Goal: Transaction & Acquisition: Book appointment/travel/reservation

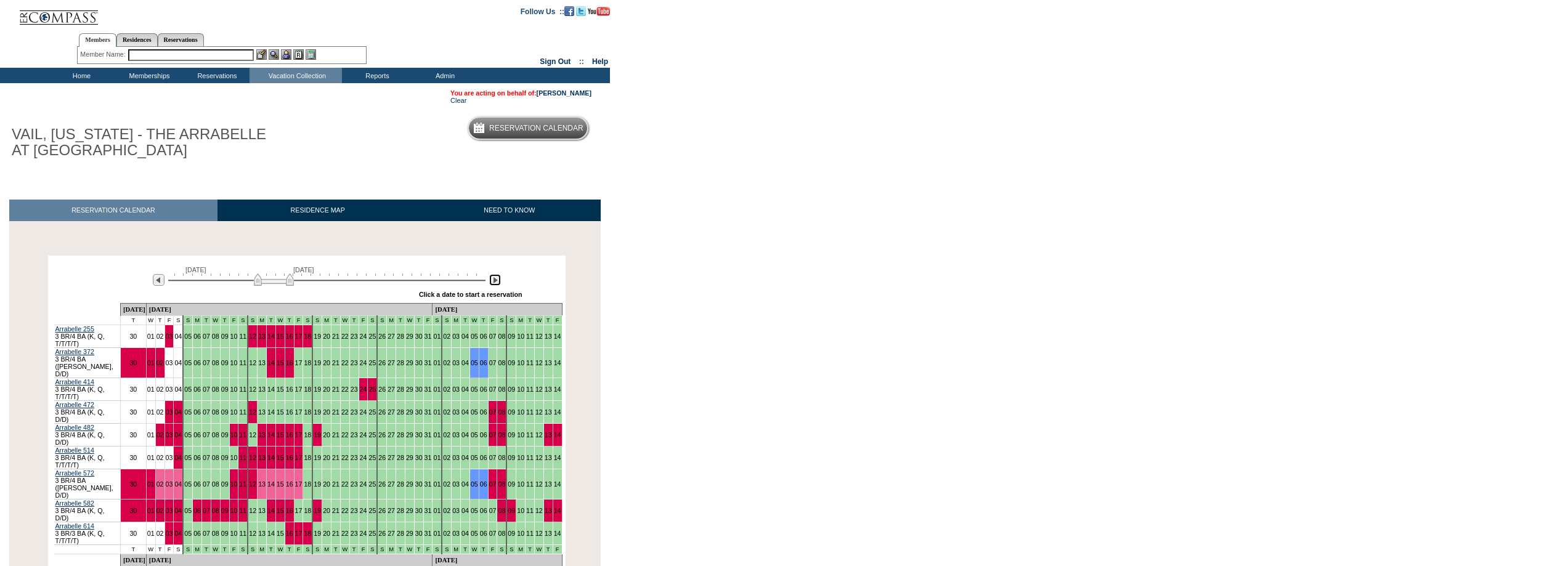
click at [496, 279] on img at bounding box center [495, 280] width 12 height 12
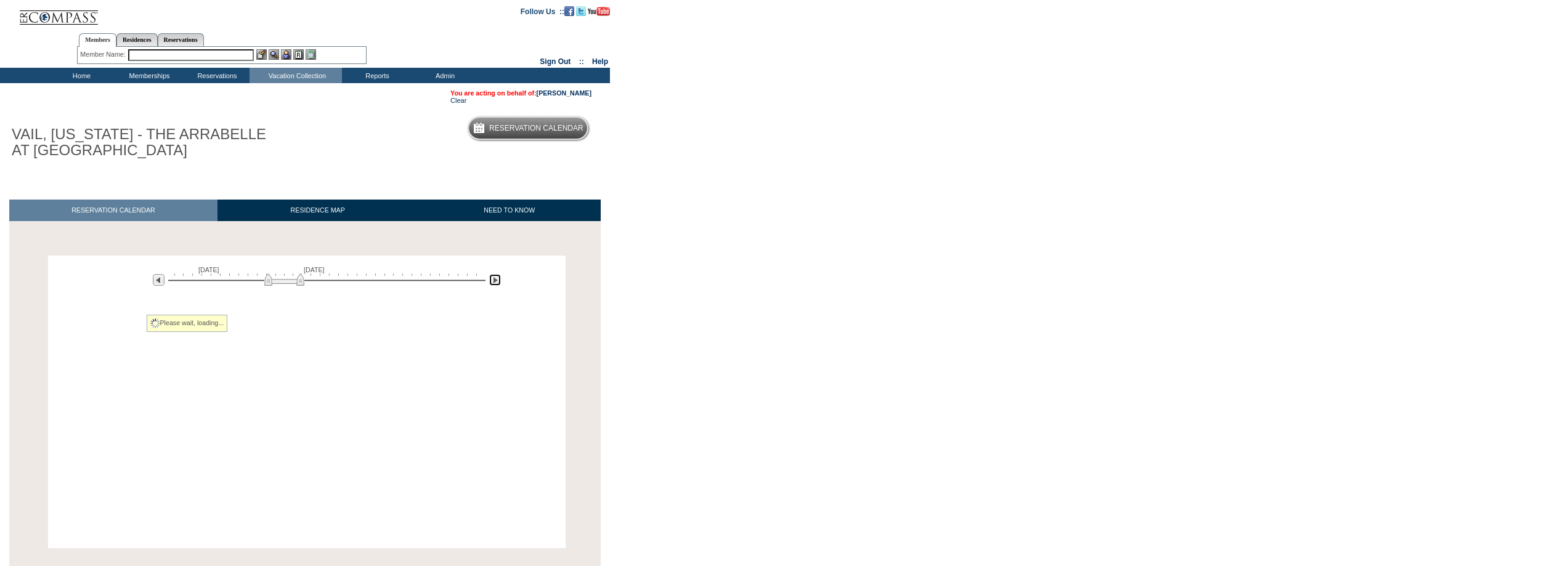
click at [496, 279] on img at bounding box center [495, 280] width 12 height 12
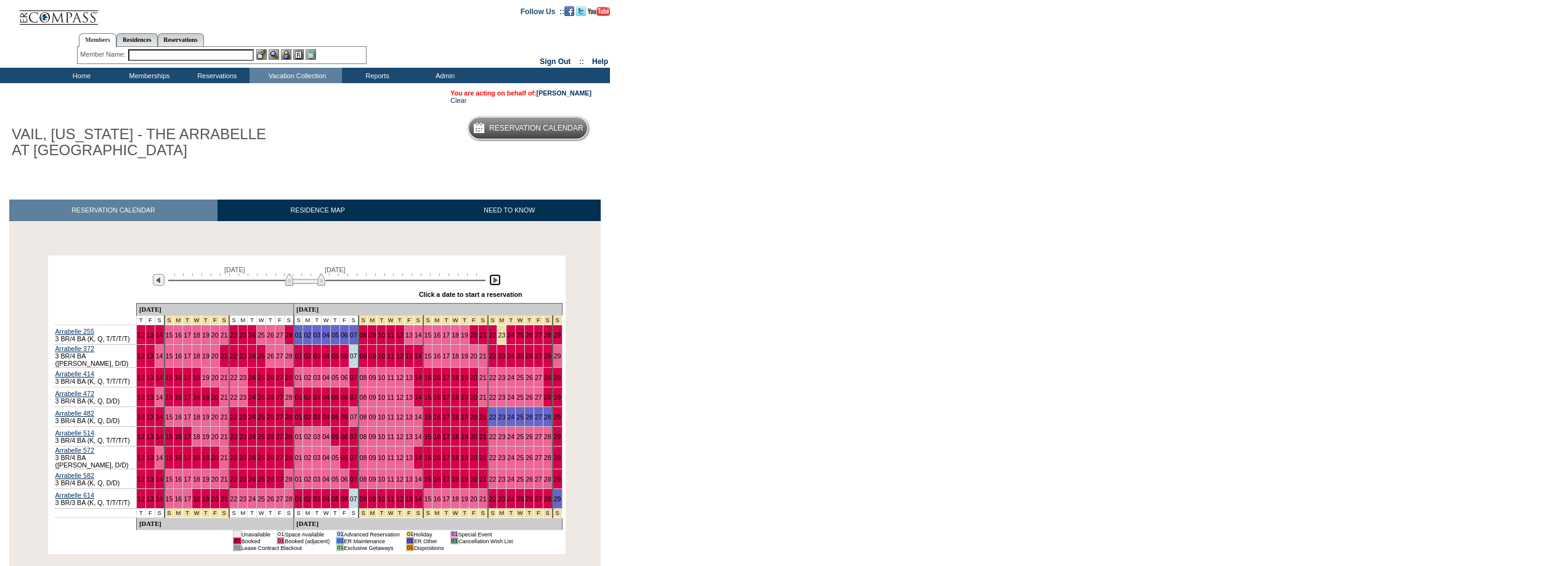
click at [496, 279] on img at bounding box center [495, 280] width 12 height 12
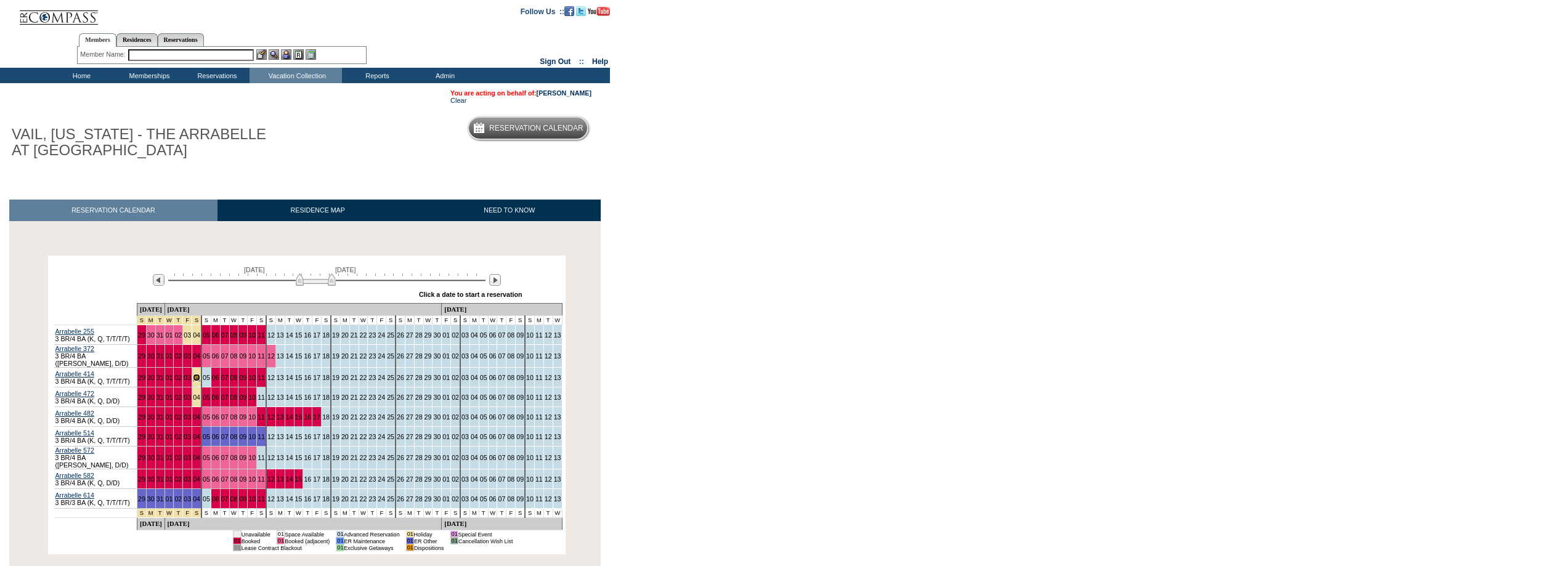
click at [200, 377] on link "04" at bounding box center [197, 378] width 7 height 7
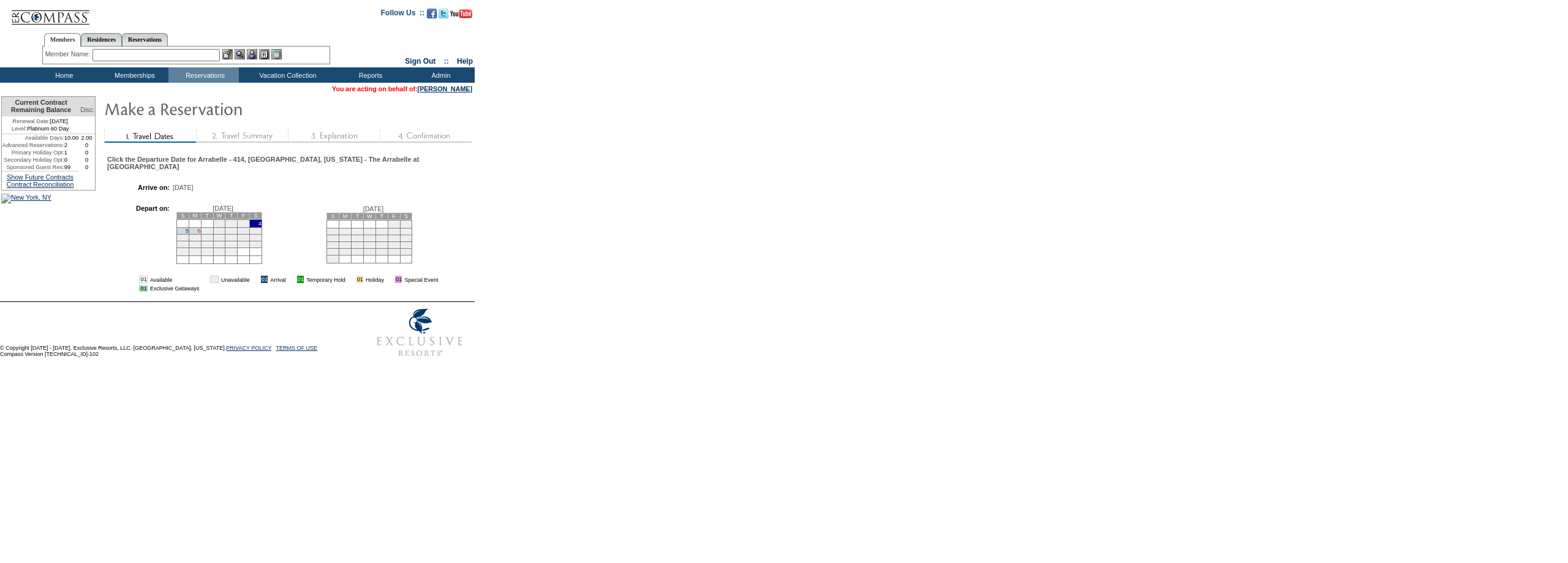
click at [201, 229] on link "6" at bounding box center [199, 231] width 3 height 6
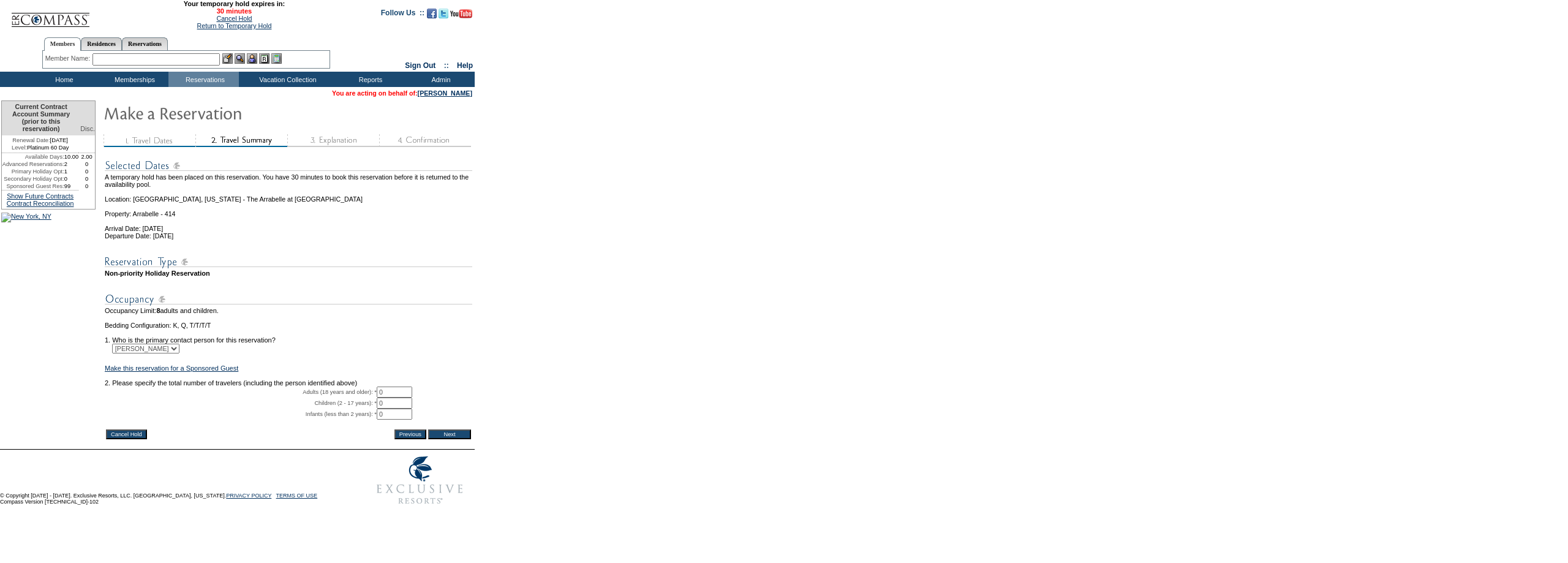
click at [403, 398] on input "0" at bounding box center [394, 392] width 36 height 11
type input "1"
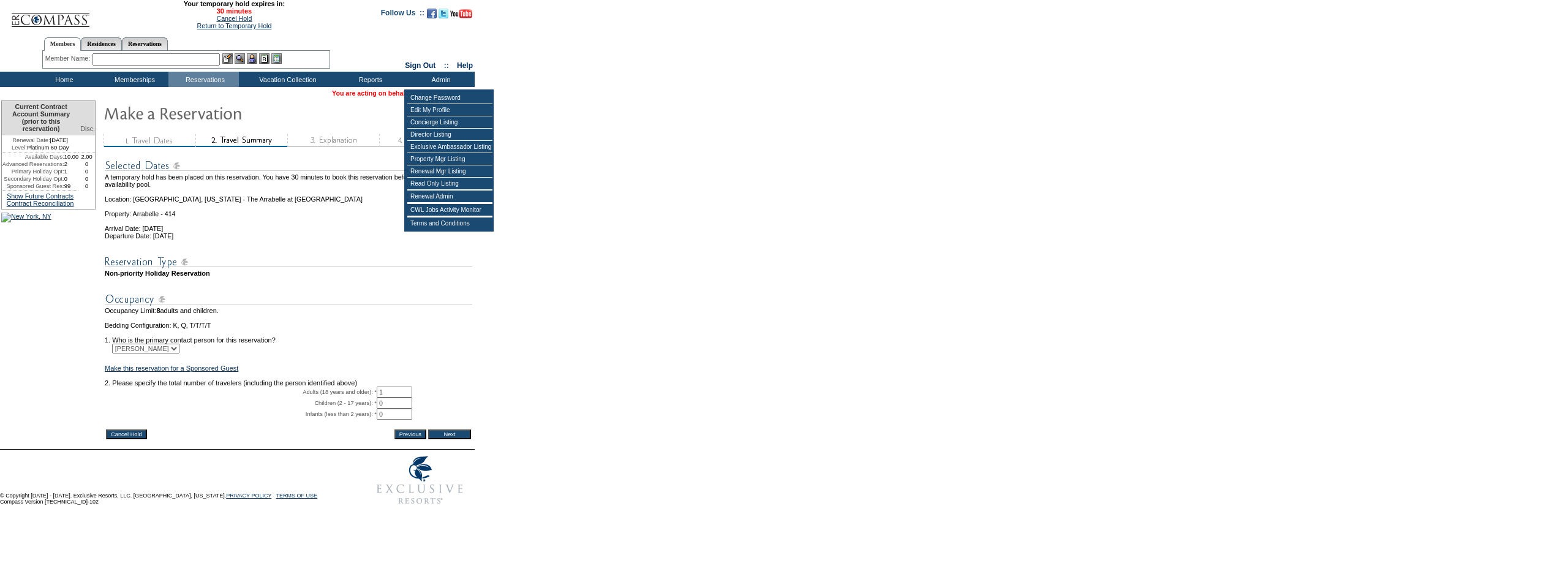
click at [483, 366] on form "29:59 Your temporary hold expires in: 30 minutes Cancel Hold Return to Temporar…" at bounding box center [784, 255] width 1568 height 511
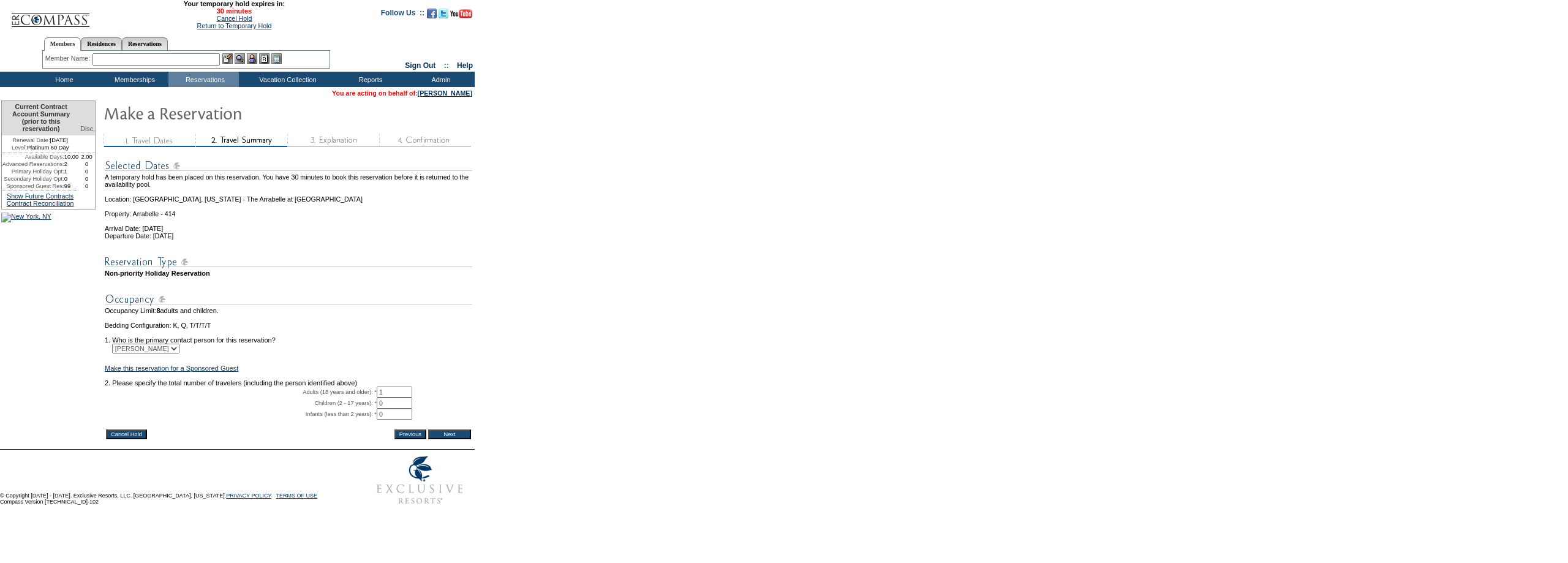
click at [450, 439] on input "Next" at bounding box center [449, 434] width 43 height 10
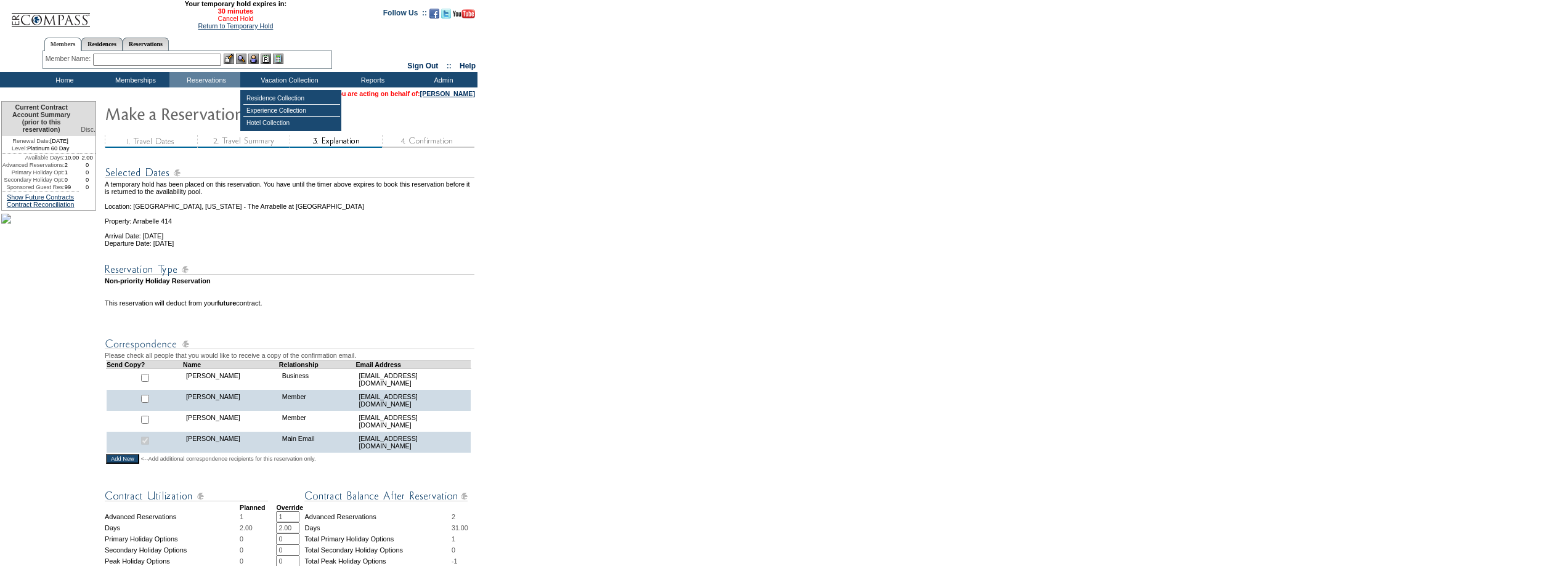
click at [221, 19] on link "Cancel Hold" at bounding box center [236, 19] width 36 height 7
